Goal: Check status: Check status

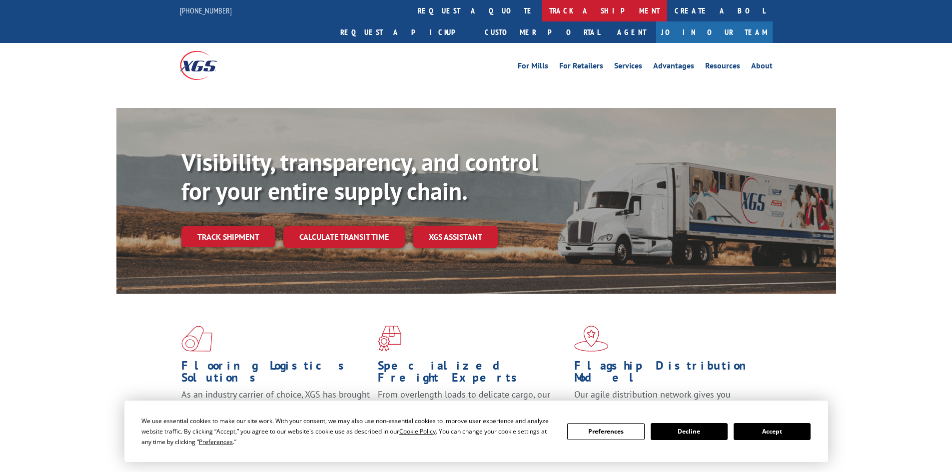
click at [542, 7] on link "track a shipment" at bounding box center [604, 10] width 125 height 21
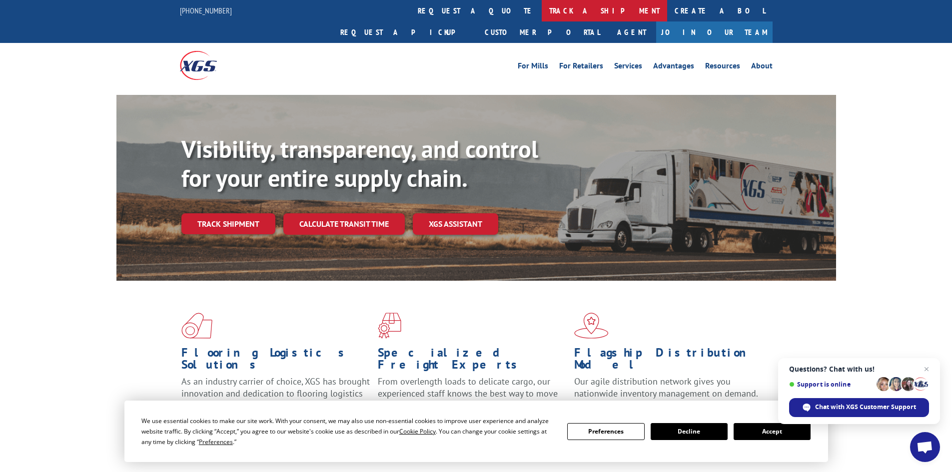
click at [542, 8] on link "track a shipment" at bounding box center [604, 10] width 125 height 21
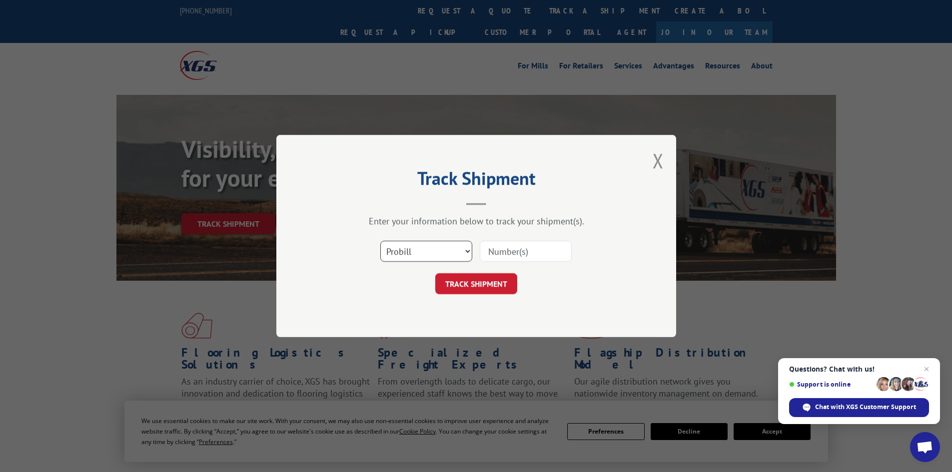
click at [439, 247] on select "Select category... Probill BOL PO" at bounding box center [426, 251] width 92 height 21
select select "bol"
click at [380, 241] on select "Select category... Probill BOL PO" at bounding box center [426, 251] width 92 height 21
click at [520, 254] on input at bounding box center [526, 251] width 92 height 21
paste input "5529272"
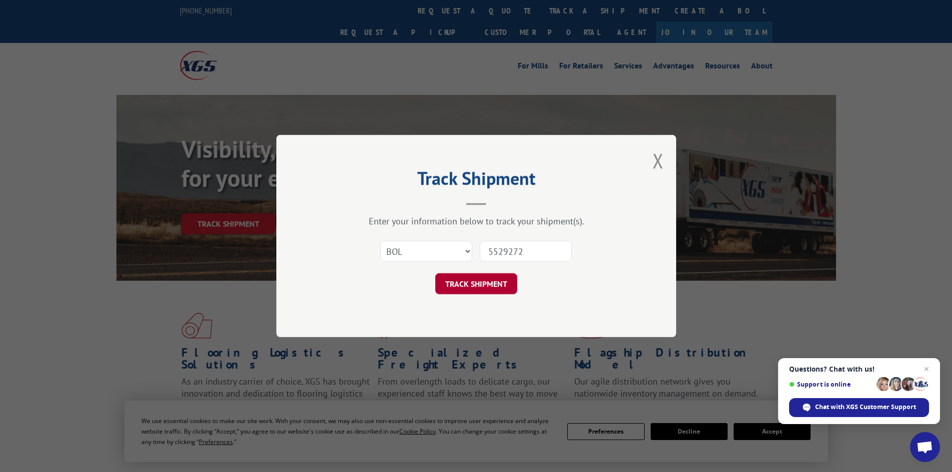
type input "5529272"
click at [480, 282] on button "TRACK SHIPMENT" at bounding box center [476, 283] width 82 height 21
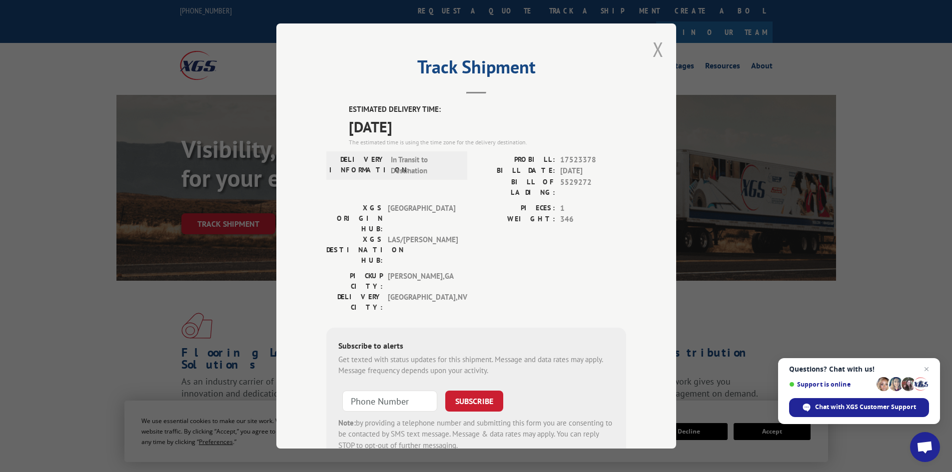
click at [654, 48] on button "Close modal" at bounding box center [658, 49] width 11 height 26
